Goal: Task Accomplishment & Management: Complete application form

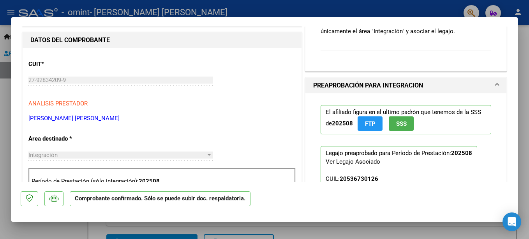
scroll to position [156, 0]
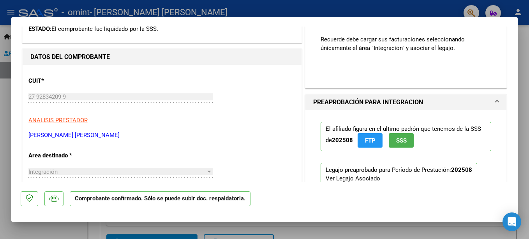
click at [523, 90] on div at bounding box center [264, 119] width 529 height 239
type input "$ 0,00"
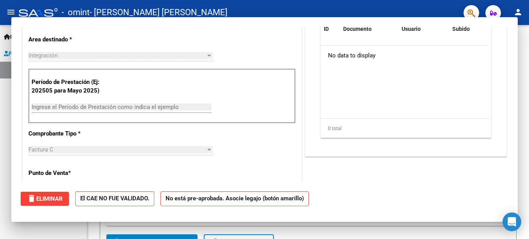
scroll to position [46, 0]
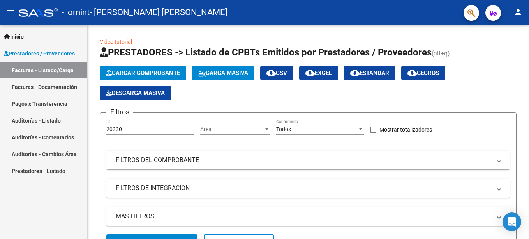
click at [523, 90] on div "Video tutorial PRESTADORES -> Listado de CPBTs Emitidos por Prestadores / Prove…" at bounding box center [308, 191] width 442 height 333
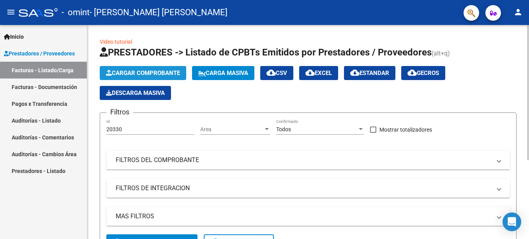
click at [149, 74] on span "Cargar Comprobante" at bounding box center [143, 72] width 74 height 7
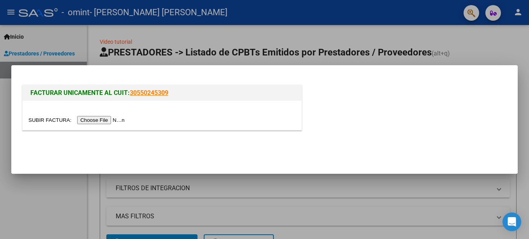
click at [88, 118] on input "file" at bounding box center [77, 120] width 99 height 8
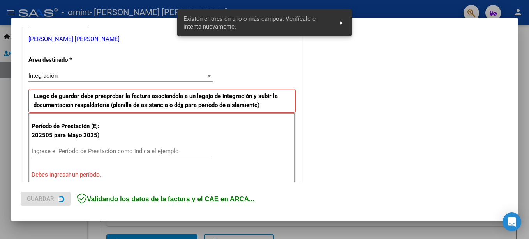
scroll to position [179, 0]
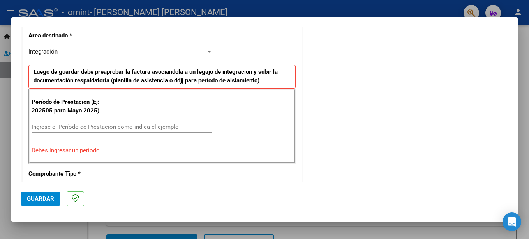
click at [65, 124] on input "Ingrese el Período de Prestación como indica el ejemplo" at bounding box center [122, 126] width 180 height 7
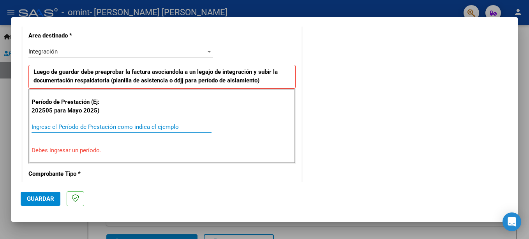
type input "9"
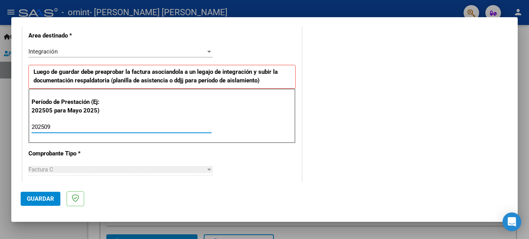
type input "202509"
click at [62, 167] on div "Factura C" at bounding box center [116, 169] width 177 height 7
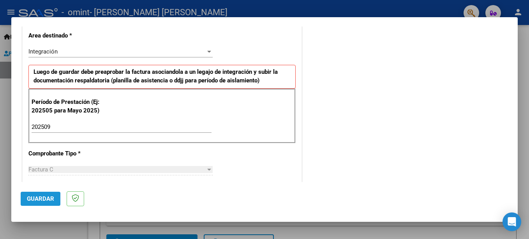
click at [26, 201] on button "Guardar" at bounding box center [41, 198] width 40 height 14
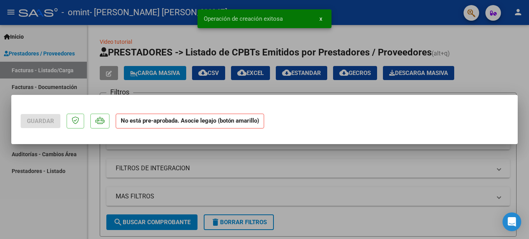
scroll to position [0, 0]
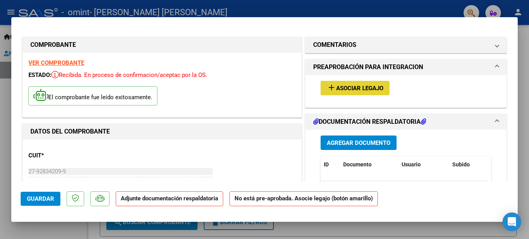
click at [353, 85] on span "Asociar Legajo" at bounding box center [359, 88] width 47 height 7
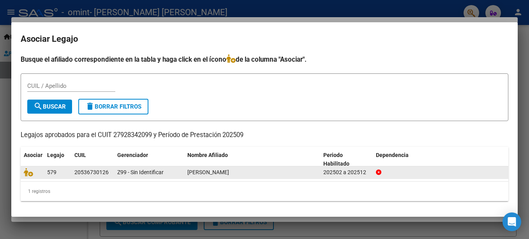
click at [335, 172] on div "202502 a 202512" at bounding box center [347, 172] width 46 height 9
click at [89, 175] on div "20536730126" at bounding box center [91, 172] width 34 height 9
click at [104, 172] on div "20536730126" at bounding box center [91, 172] width 34 height 9
click at [128, 169] on span "Z99 - Sin Identificar" at bounding box center [140, 172] width 46 height 6
click at [209, 171] on span "[PERSON_NAME]" at bounding box center [209, 172] width 42 height 6
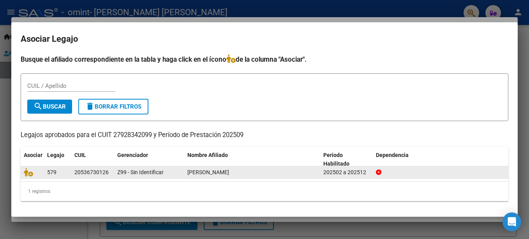
click at [377, 173] on icon at bounding box center [378, 171] width 5 height 5
click at [377, 170] on icon at bounding box center [378, 171] width 5 height 5
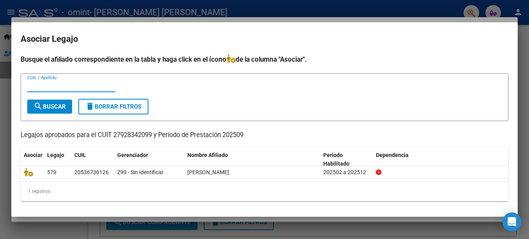
click at [66, 88] on input "CUIL / Apellido" at bounding box center [71, 85] width 88 height 7
type input "20536730126"
click at [48, 108] on span "search Buscar" at bounding box center [50, 106] width 32 height 7
click at [521, 114] on div at bounding box center [264, 119] width 529 height 239
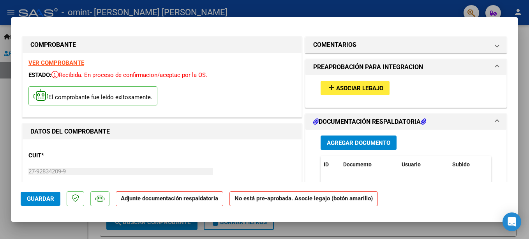
click at [356, 142] on span "Agregar Documento" at bounding box center [359, 142] width 64 height 7
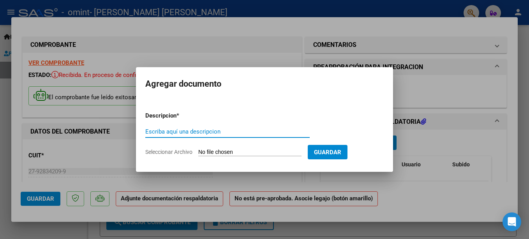
click at [155, 133] on input "Escriba aquí una descripcion" at bounding box center [227, 131] width 165 height 7
click at [147, 131] on input "Escriba aquí una descripcion" at bounding box center [227, 131] width 165 height 7
type input "planilla asistencia"
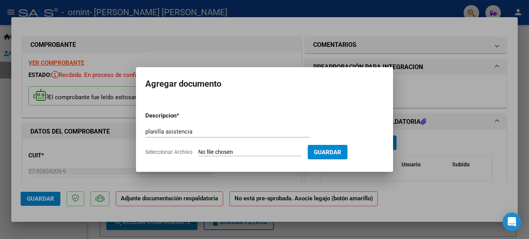
click at [246, 147] on form "Descripcion * planilla asistencia Escriba aquí una descripcion Seleccionar Arch…" at bounding box center [264, 133] width 239 height 57
click at [175, 151] on span "Seleccionar Archivo" at bounding box center [168, 152] width 47 height 6
click at [198, 151] on input "Seleccionar Archivo" at bounding box center [249, 152] width 103 height 7
type input "C:\fakepath\Planilla [PERSON_NAME].pdf"
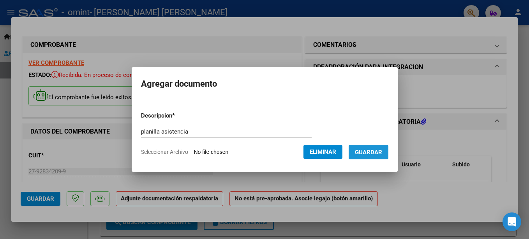
click at [382, 154] on span "Guardar" at bounding box center [368, 152] width 27 height 7
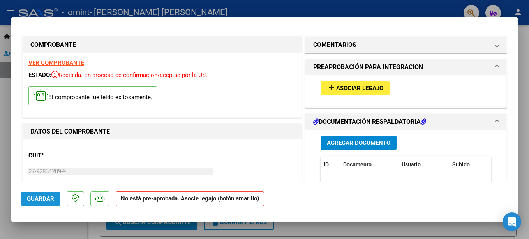
click at [36, 196] on span "Guardar" at bounding box center [40, 198] width 27 height 7
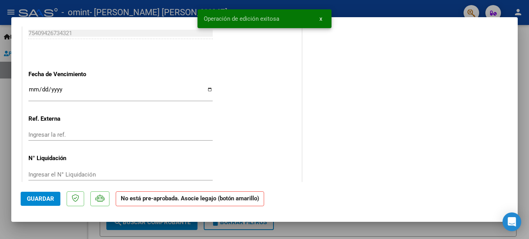
scroll to position [522, 0]
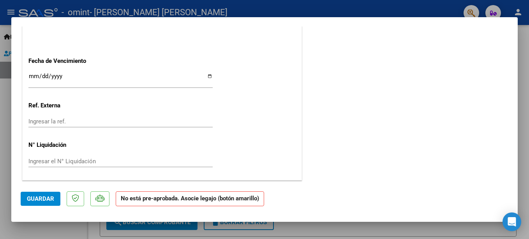
click at [526, 152] on div at bounding box center [264, 119] width 529 height 239
type input "$ 0,00"
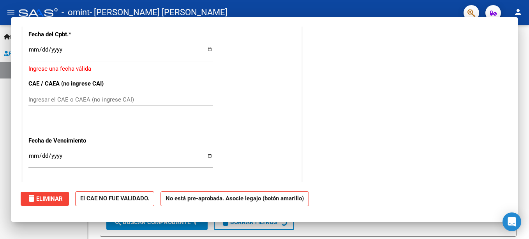
scroll to position [498, 0]
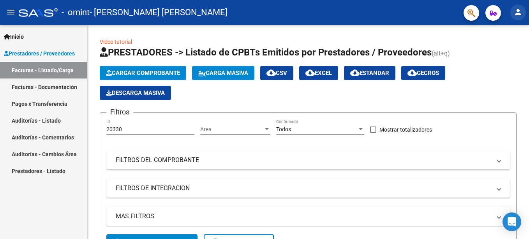
click at [520, 14] on mat-icon "person" at bounding box center [518, 11] width 9 height 9
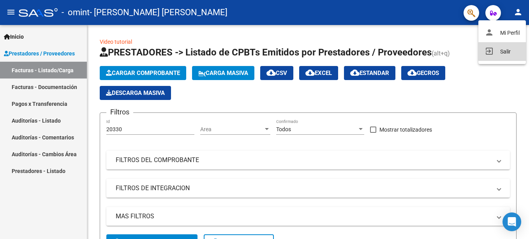
click at [508, 50] on button "exit_to_app Salir" at bounding box center [503, 51] width 48 height 19
